Goal: Find specific page/section: Find specific page/section

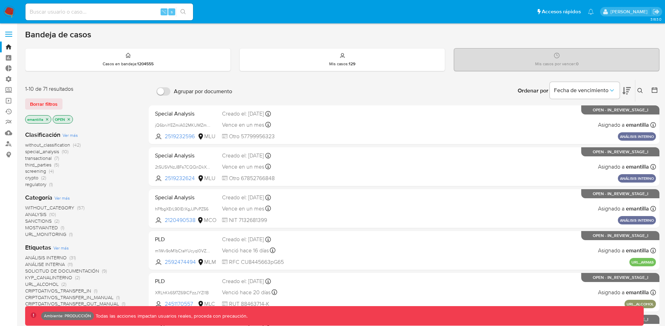
click at [46, 120] on icon "close-filter" at bounding box center [47, 119] width 4 height 4
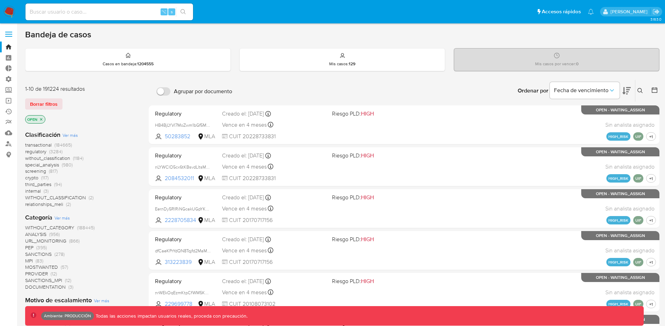
click at [42, 120] on icon "close-filter" at bounding box center [41, 119] width 2 height 2
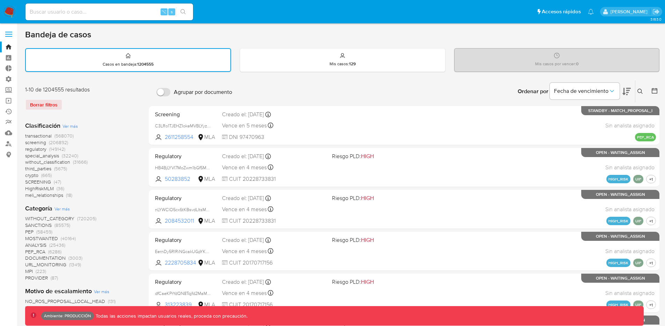
click at [75, 10] on input at bounding box center [109, 11] width 168 height 9
paste input "3xuEr4fgC2902NdFXAURQjqo"
type input "3xuEr4fgC2902NdFXAURQjqo"
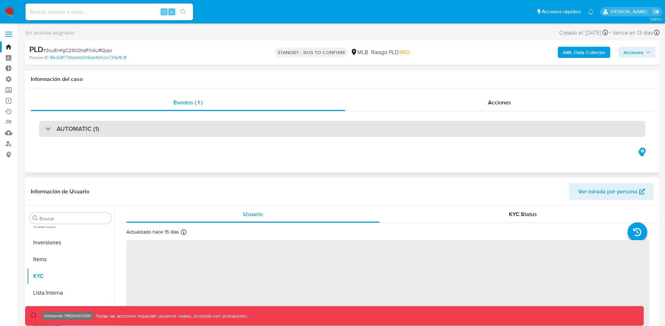
scroll to position [379, 0]
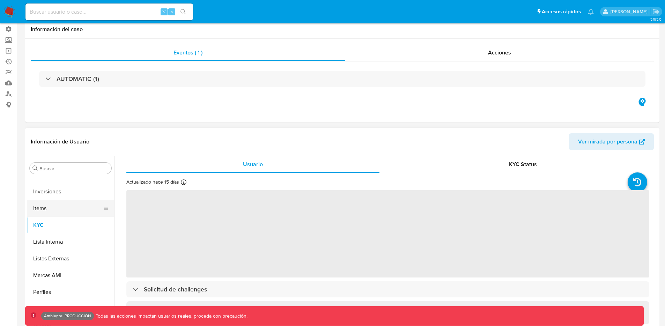
select select "10"
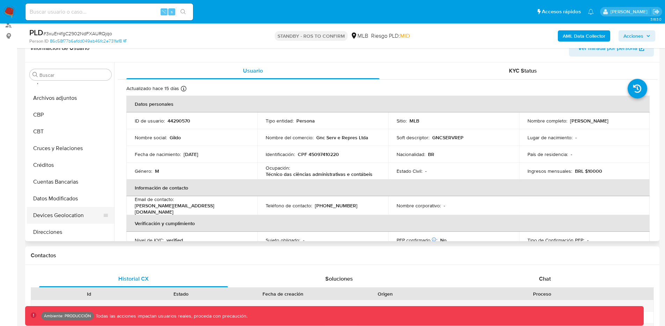
scroll to position [30, 0]
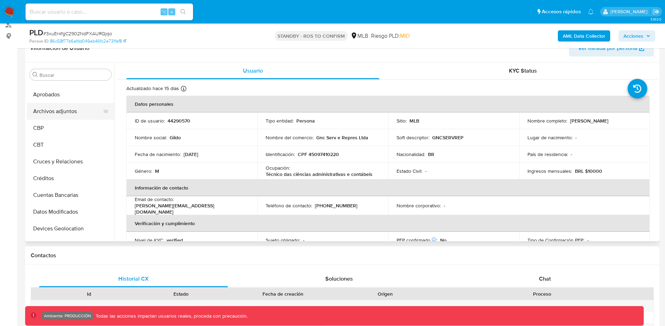
click at [61, 112] on button "Archivos adjuntos" at bounding box center [68, 111] width 82 height 17
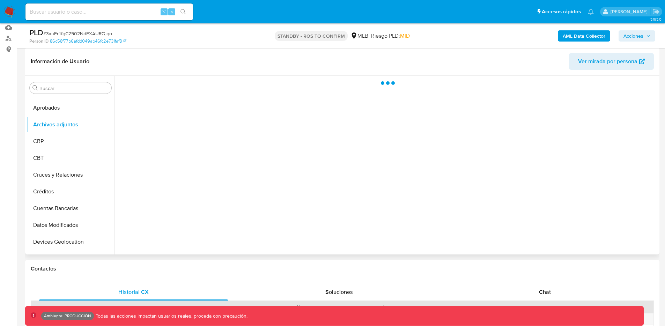
scroll to position [103, 0]
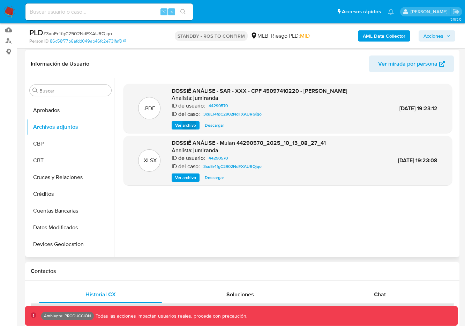
click at [179, 125] on span "Ver archivo" at bounding box center [185, 125] width 21 height 7
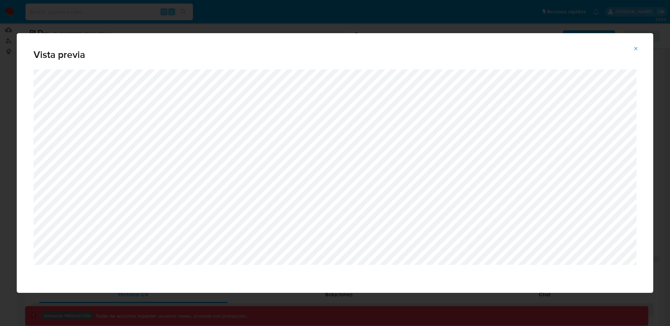
click at [636, 50] on icon "Attachment preview" at bounding box center [636, 49] width 6 height 6
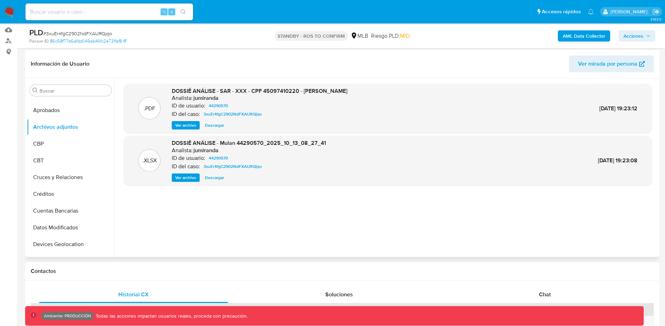
click at [254, 122] on div "Ver archivo Descargar" at bounding box center [260, 125] width 176 height 8
drag, startPoint x: 581, startPoint y: 109, endPoint x: 641, endPoint y: 109, distance: 59.7
click at [641, 109] on div ".PDF DOSSIÊ ANÁLISE - SAR - XXX - CPF 45097410220 - [PERSON_NAME] Analista: jum…" at bounding box center [388, 108] width 522 height 43
click at [180, 124] on span "Ver archivo" at bounding box center [185, 125] width 21 height 7
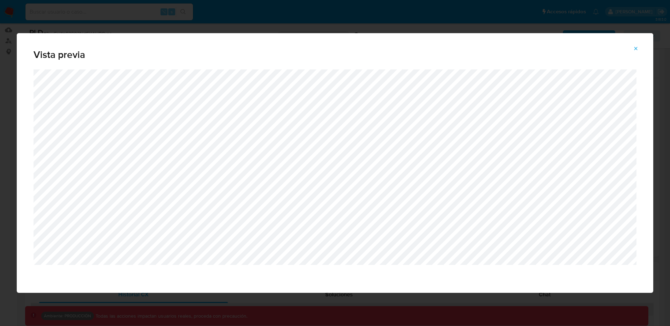
click at [636, 50] on icon "Attachment preview" at bounding box center [636, 49] width 6 height 6
